Goal: Find specific page/section: Find specific page/section

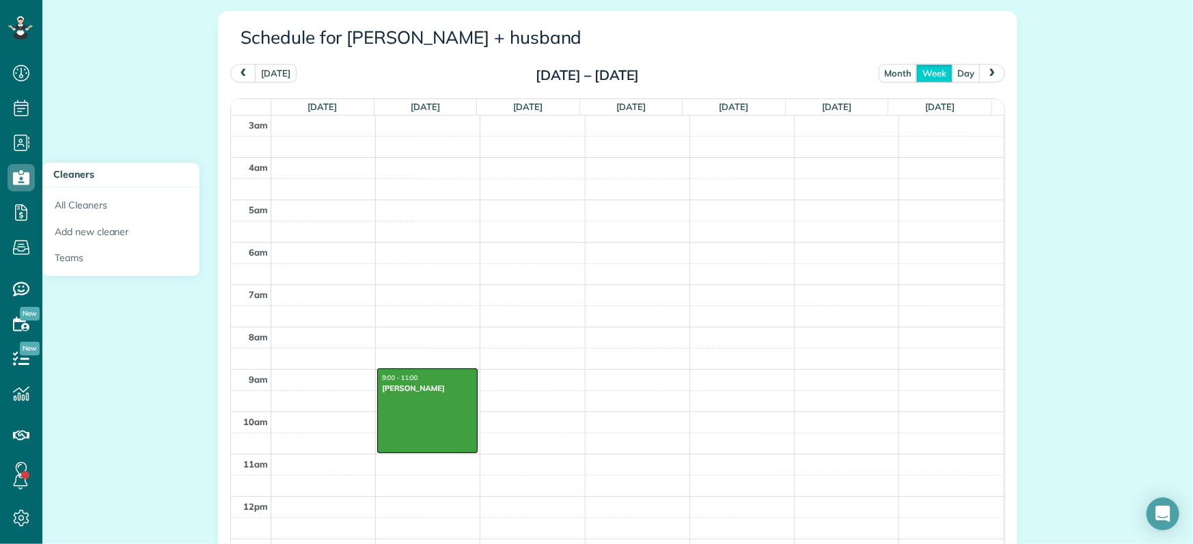
scroll to position [169, 0]
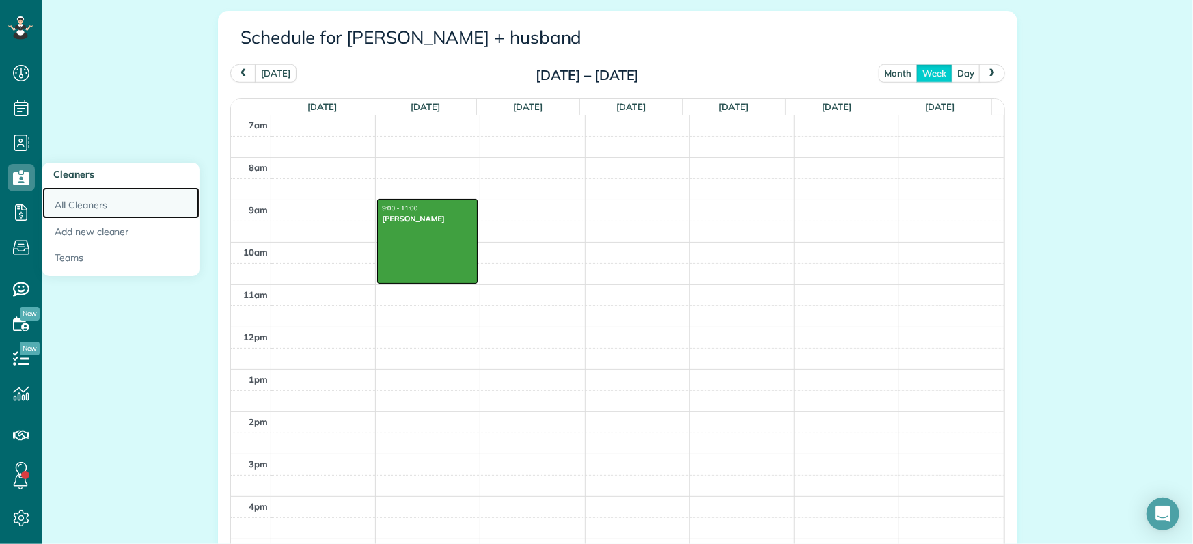
click at [90, 200] on link "All Cleaners" at bounding box center [120, 202] width 157 height 31
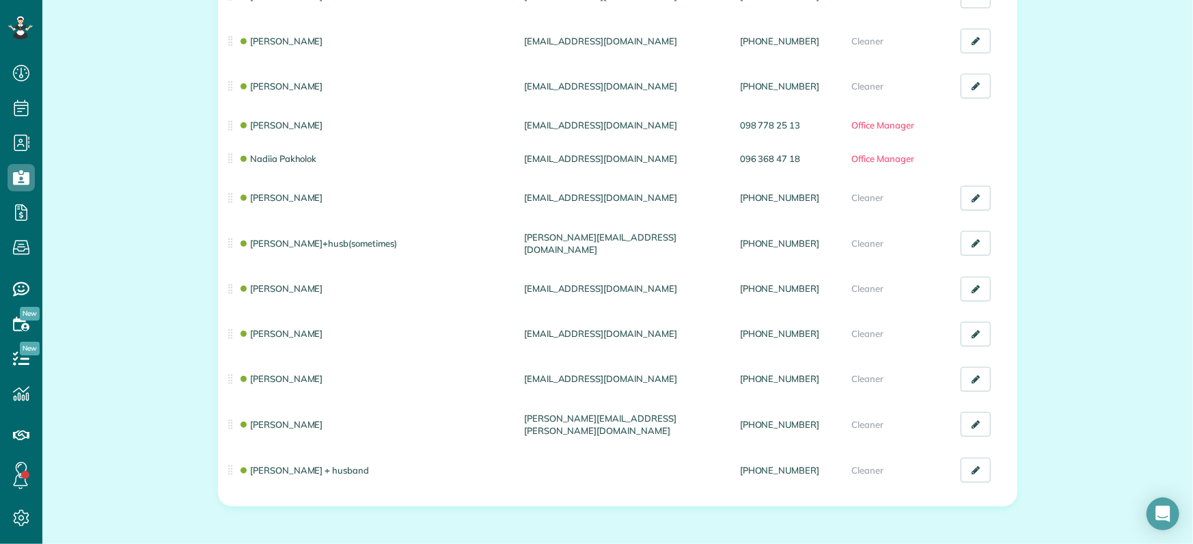
scroll to position [605, 0]
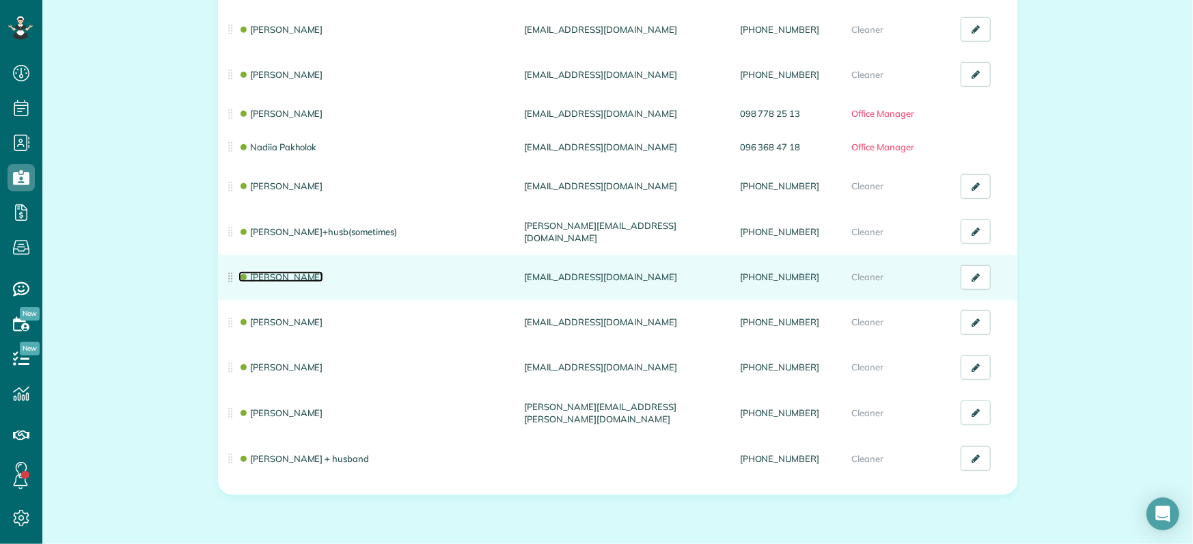
click at [284, 271] on link "[PERSON_NAME]" at bounding box center [280, 276] width 85 height 11
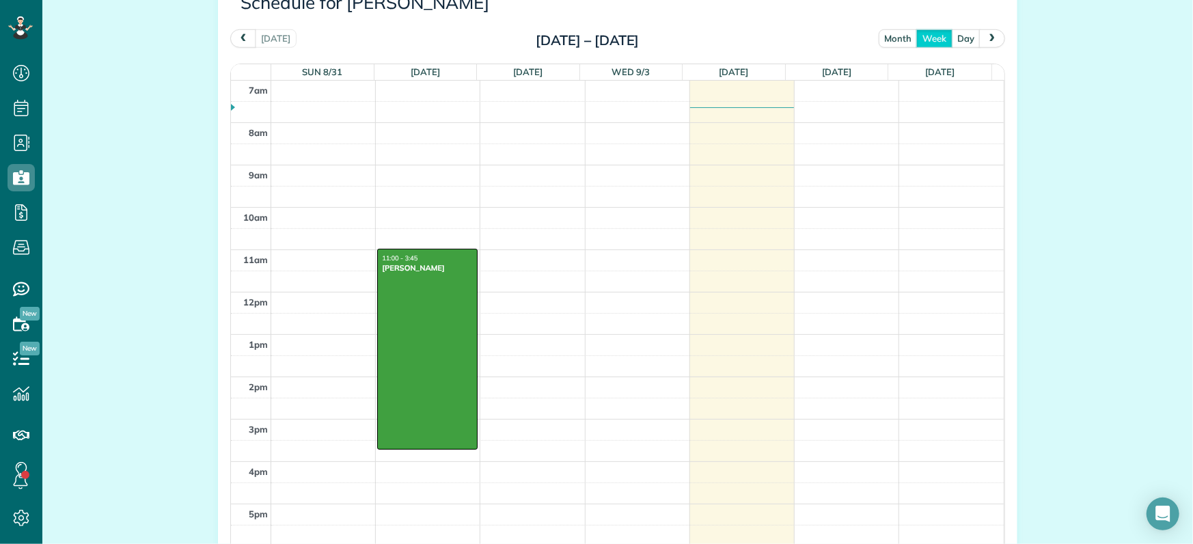
scroll to position [924, 0]
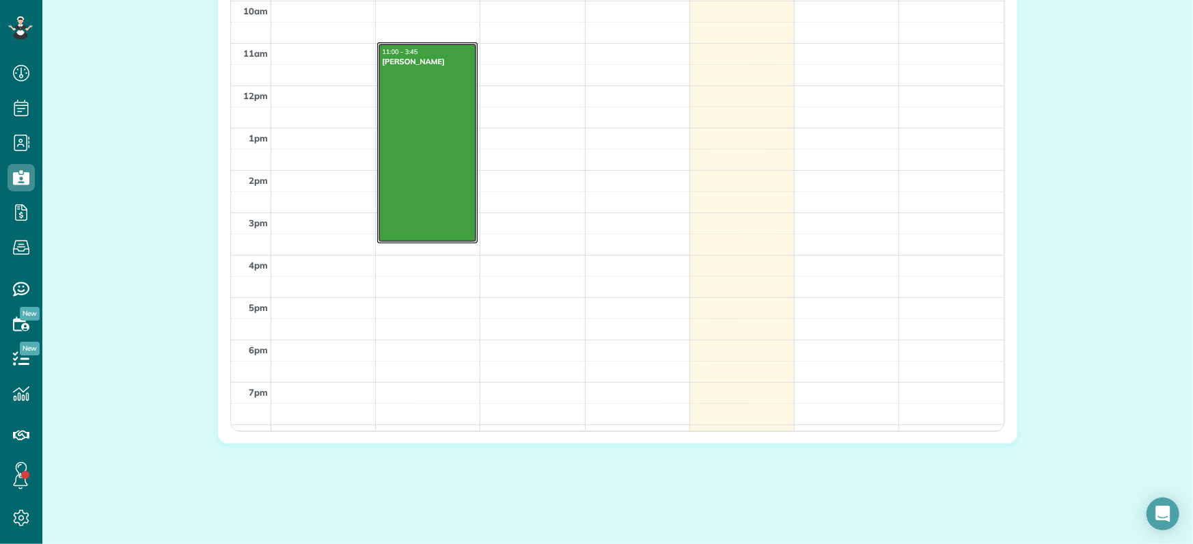
click at [449, 162] on div at bounding box center [427, 143] width 98 height 200
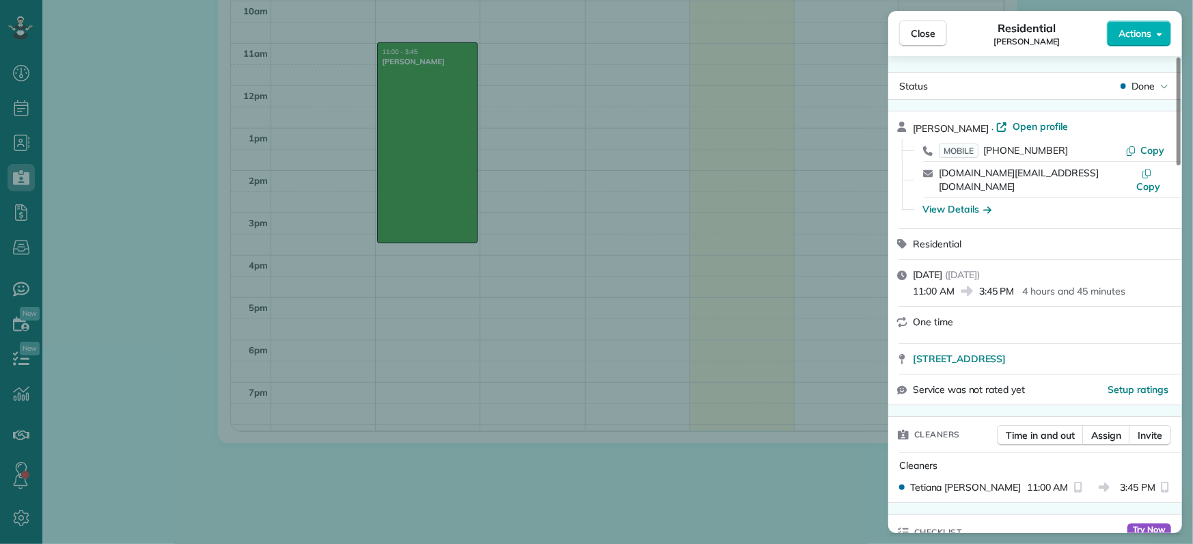
click at [93, 331] on div "Close Residential [PERSON_NAME] Actions Status Done [PERSON_NAME] · Open profil…" at bounding box center [596, 272] width 1193 height 544
